Goal: Transaction & Acquisition: Purchase product/service

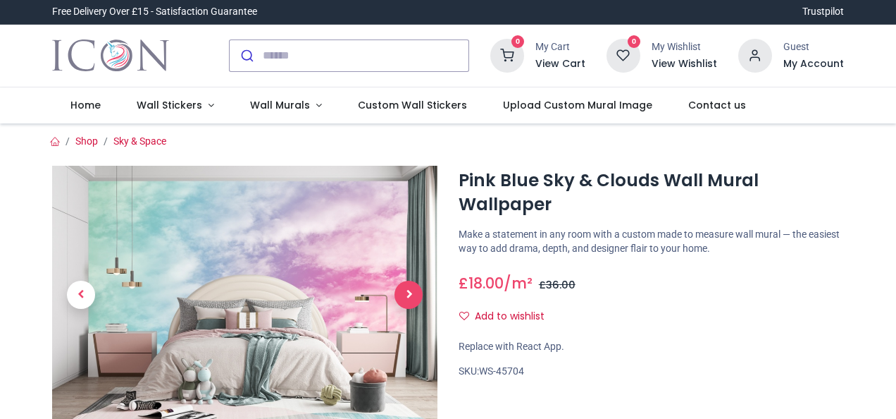
click at [409, 299] on span "Next" at bounding box center [409, 295] width 28 height 28
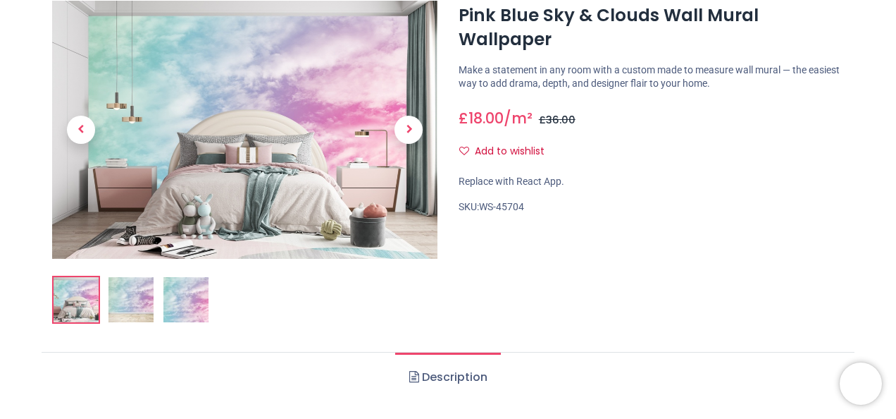
scroll to position [165, 0]
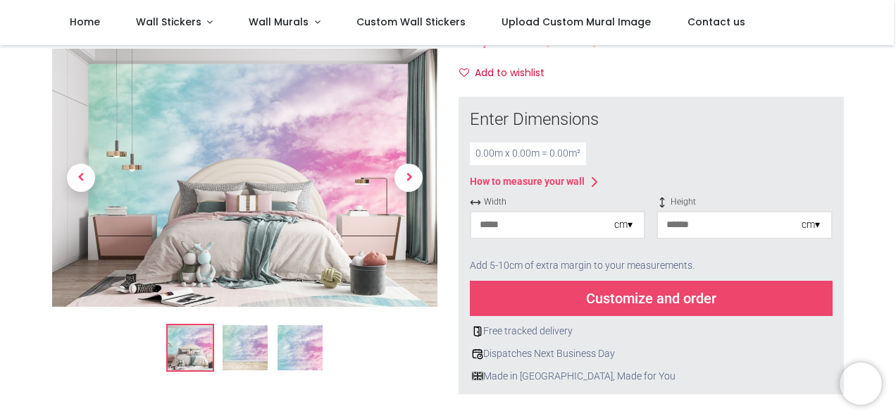
click at [273, 195] on img at bounding box center [245, 178] width 386 height 258
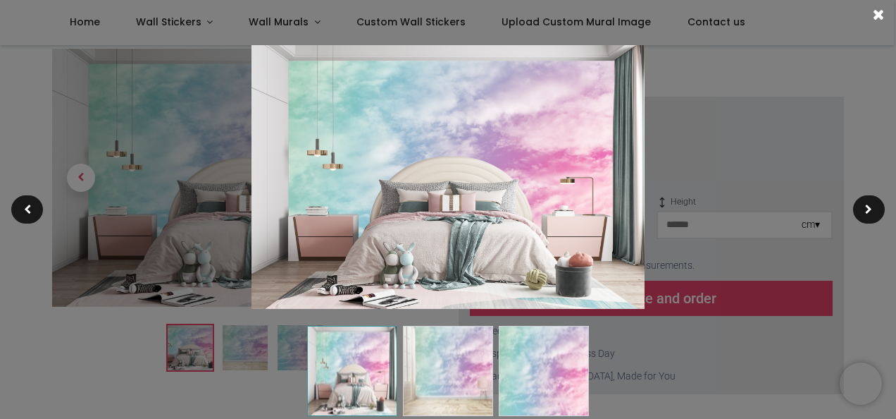
click at [300, 230] on img at bounding box center [448, 177] width 393 height 264
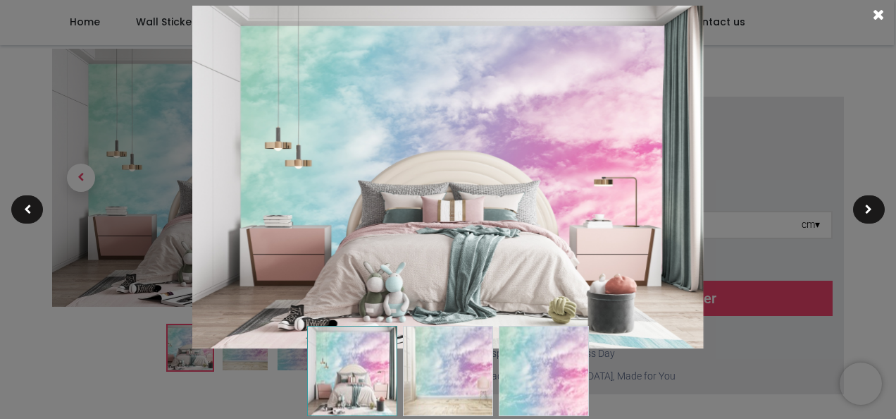
click at [460, 360] on img at bounding box center [448, 371] width 90 height 90
